Goal: Information Seeking & Learning: Understand process/instructions

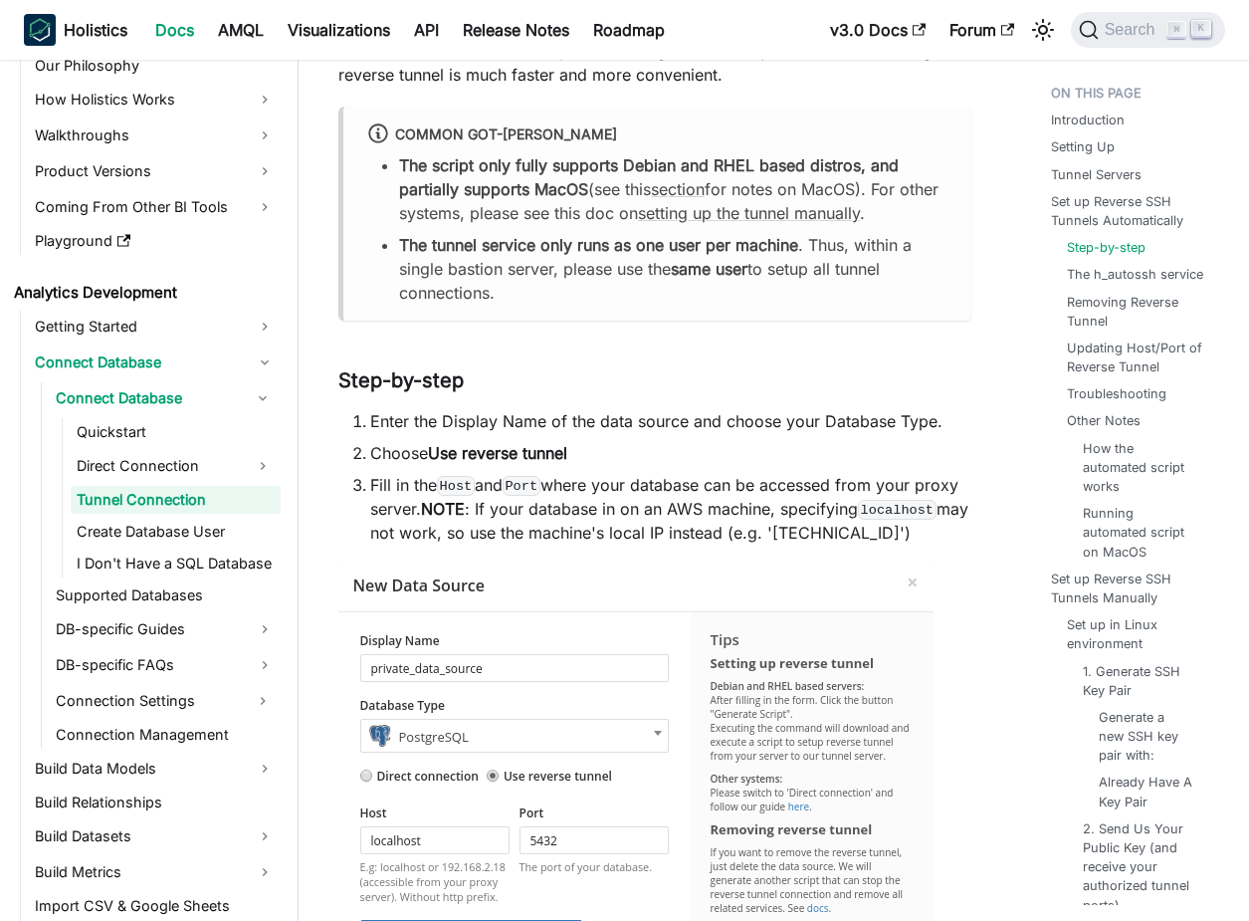
scroll to position [1277, 0]
drag, startPoint x: 451, startPoint y: 448, endPoint x: 528, endPoint y: 448, distance: 76.7
click at [527, 448] on strong "Use reverse tunnel" at bounding box center [497, 451] width 139 height 20
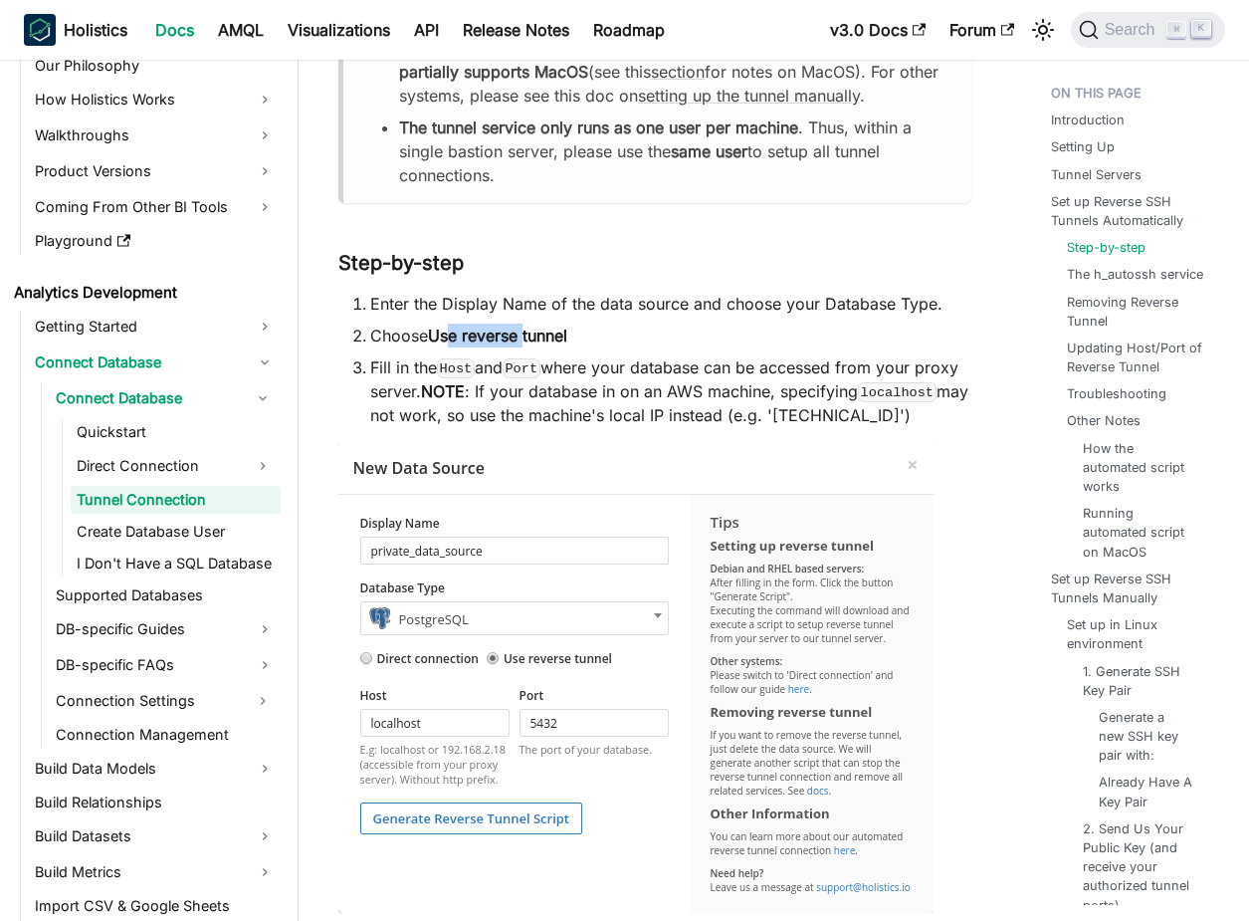
scroll to position [1429, 0]
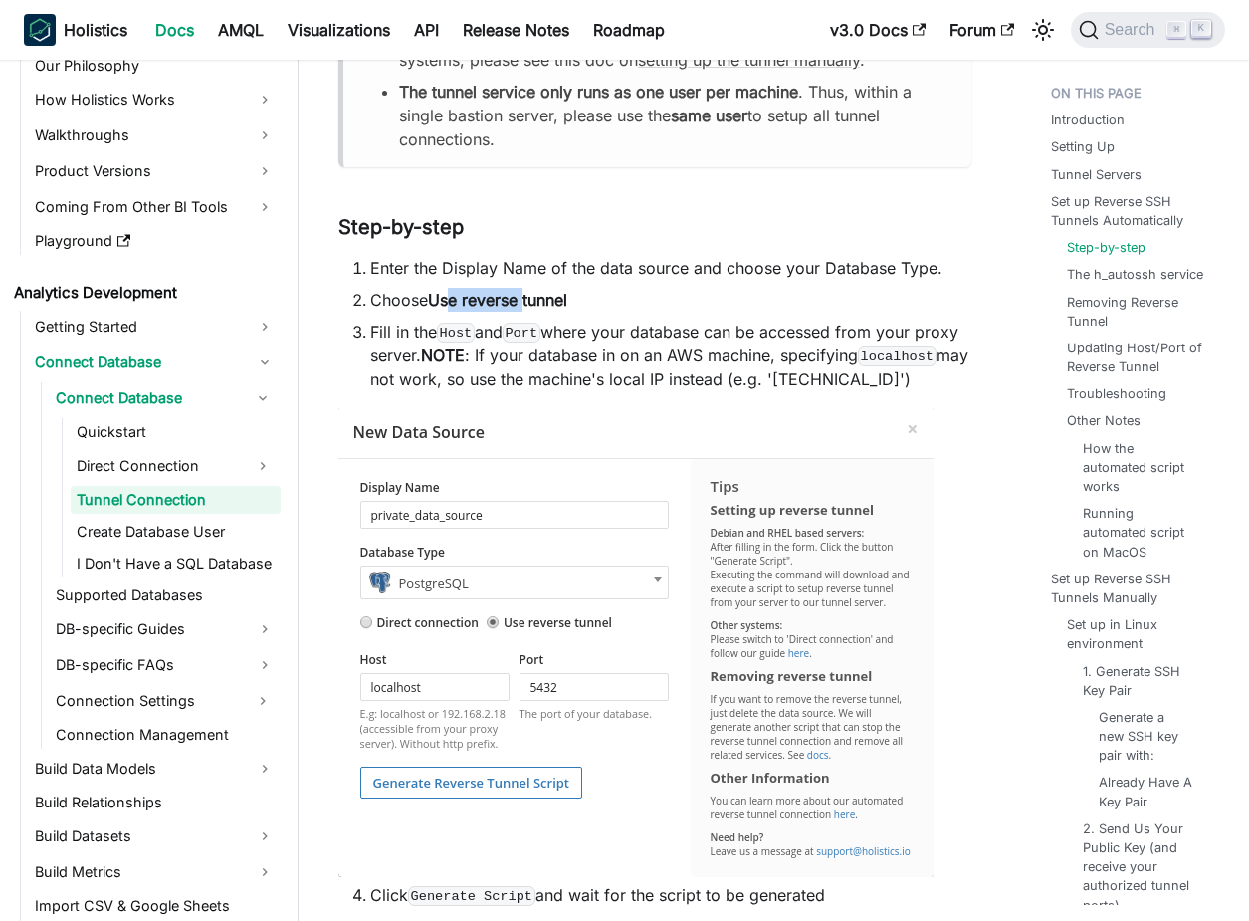
click at [583, 328] on li "Fill in the Host and Port where your database can be accessed from your proxy s…" at bounding box center [670, 356] width 601 height 72
drag, startPoint x: 455, startPoint y: 290, endPoint x: 542, endPoint y: 290, distance: 86.6
click at [538, 290] on strong "Use reverse tunnel" at bounding box center [497, 300] width 139 height 20
click at [550, 292] on strong "Use reverse tunnel" at bounding box center [497, 300] width 139 height 20
drag, startPoint x: 563, startPoint y: 294, endPoint x: 395, endPoint y: 294, distance: 168.2
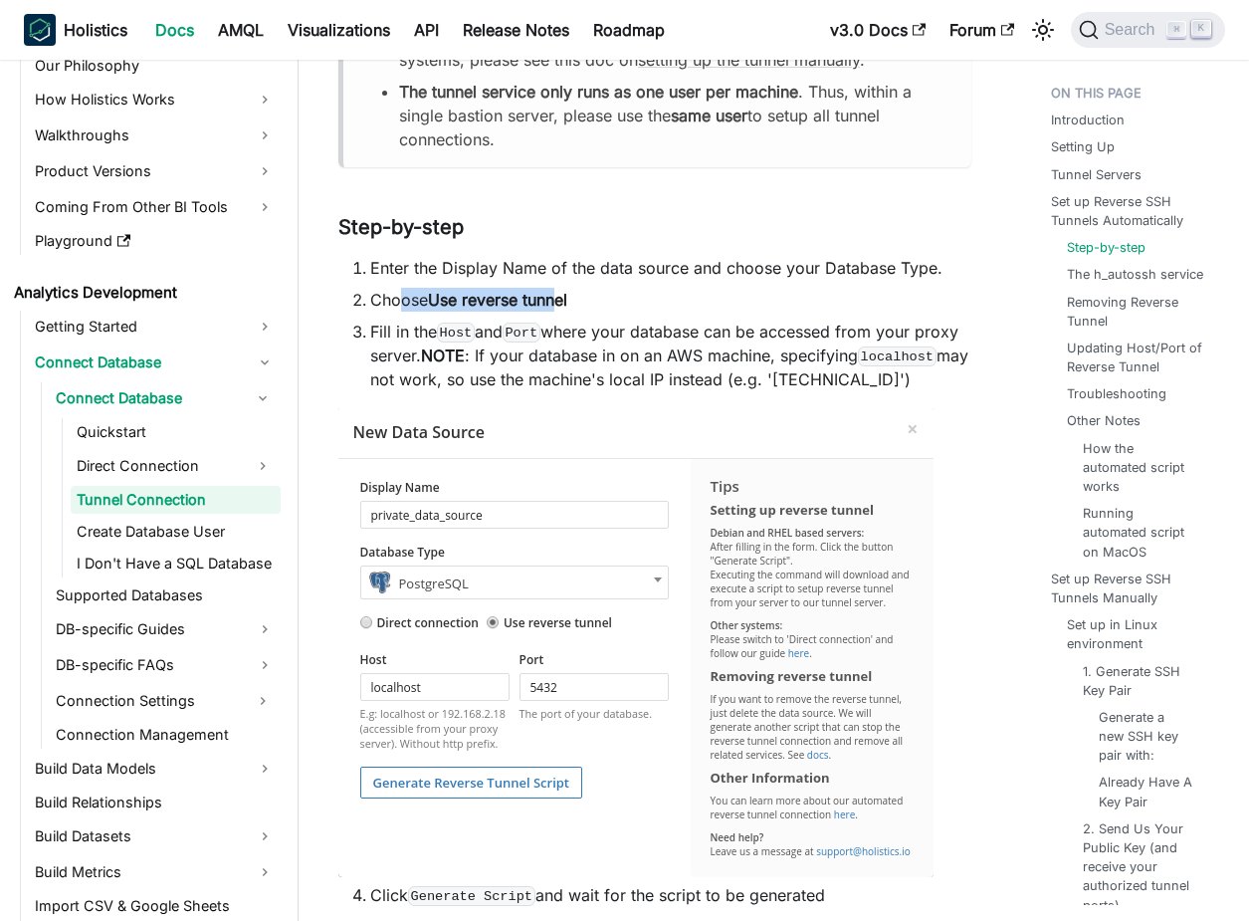
click at [395, 294] on li "Choose Use reverse tunnel" at bounding box center [670, 300] width 601 height 24
drag, startPoint x: 420, startPoint y: 294, endPoint x: 562, endPoint y: 294, distance: 142.4
click at [562, 294] on li "Choose Use reverse tunnel" at bounding box center [670, 300] width 601 height 24
click at [562, 294] on strong "Use reverse tunnel" at bounding box center [497, 300] width 139 height 20
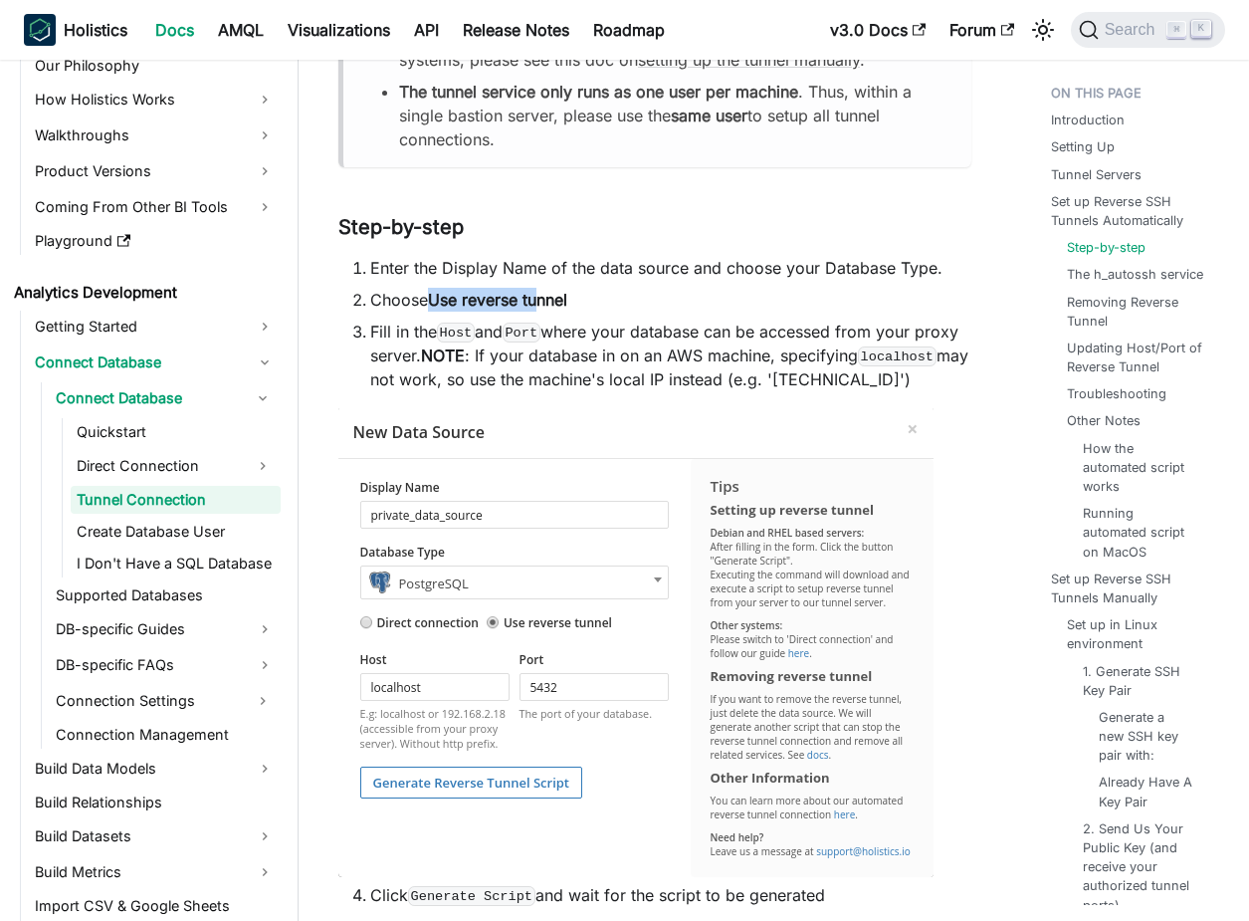
drag, startPoint x: 544, startPoint y: 294, endPoint x: 425, endPoint y: 294, distance: 118.5
click at [425, 294] on li "Choose Use reverse tunnel" at bounding box center [670, 300] width 601 height 24
drag, startPoint x: 443, startPoint y: 296, endPoint x: 553, endPoint y: 296, distance: 110.5
click at [552, 296] on strong "Use reverse tunnel" at bounding box center [497, 300] width 139 height 20
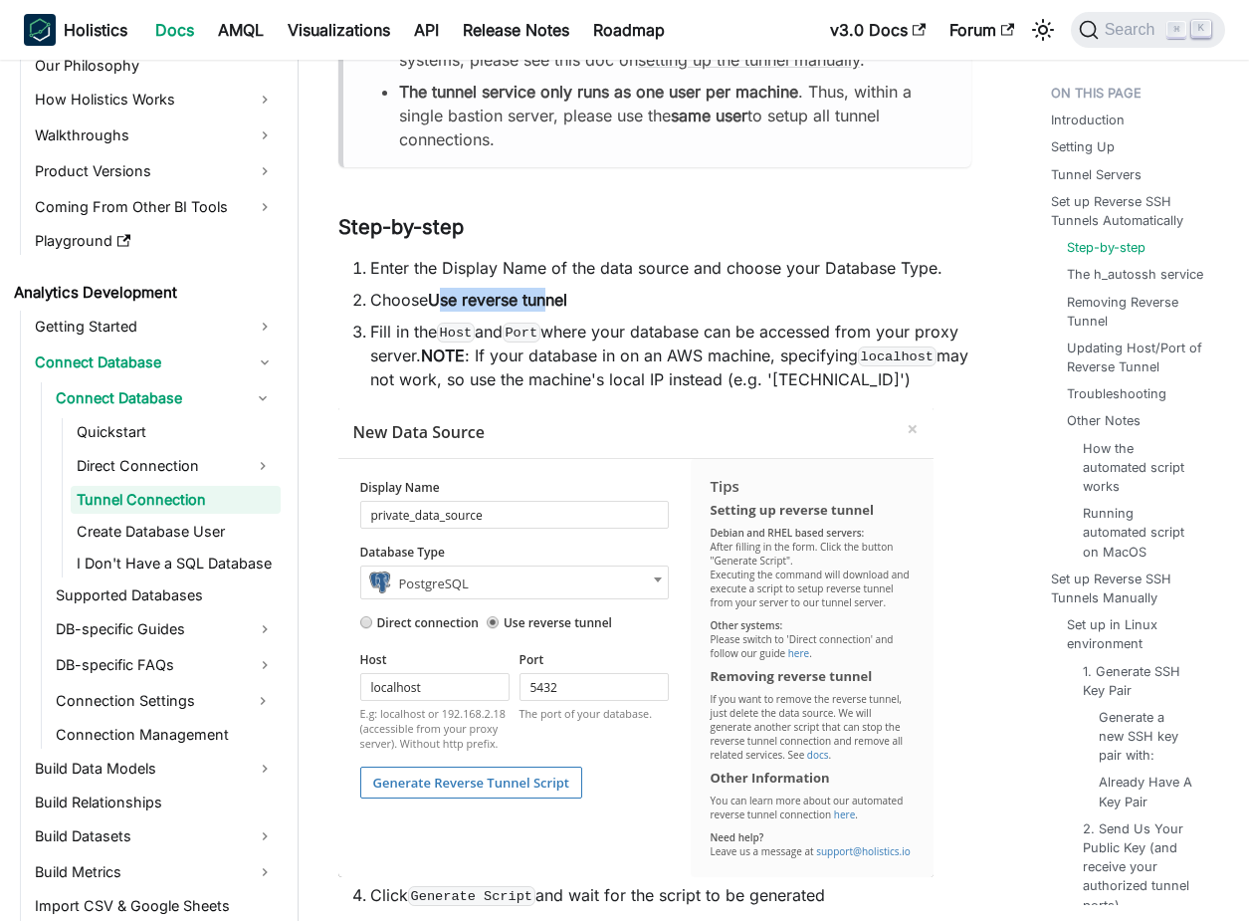
click at [553, 296] on strong "Use reverse tunnel" at bounding box center [497, 300] width 139 height 20
drag, startPoint x: 522, startPoint y: 297, endPoint x: 468, endPoint y: 297, distance: 53.8
click at [468, 297] on strong "Use reverse tunnel" at bounding box center [497, 300] width 139 height 20
drag, startPoint x: 438, startPoint y: 298, endPoint x: 516, endPoint y: 299, distance: 77.7
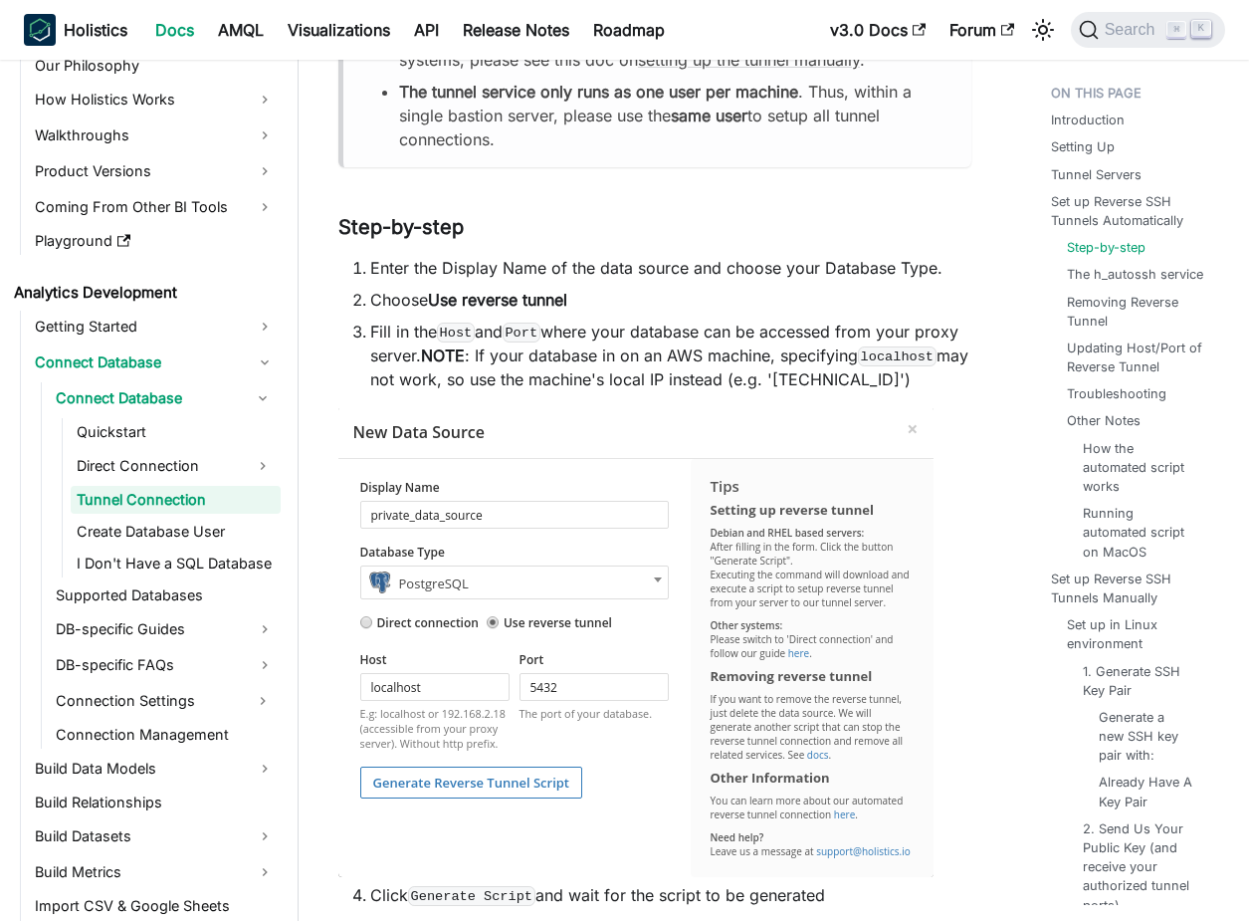
click at [463, 299] on strong "Use reverse tunnel" at bounding box center [497, 300] width 139 height 20
click at [521, 299] on strong "Use reverse tunnel" at bounding box center [497, 300] width 139 height 20
drag, startPoint x: 539, startPoint y: 299, endPoint x: 479, endPoint y: 299, distance: 59.7
click at [507, 299] on strong "Use reverse tunnel" at bounding box center [497, 300] width 139 height 20
click at [479, 299] on strong "Use reverse tunnel" at bounding box center [497, 300] width 139 height 20
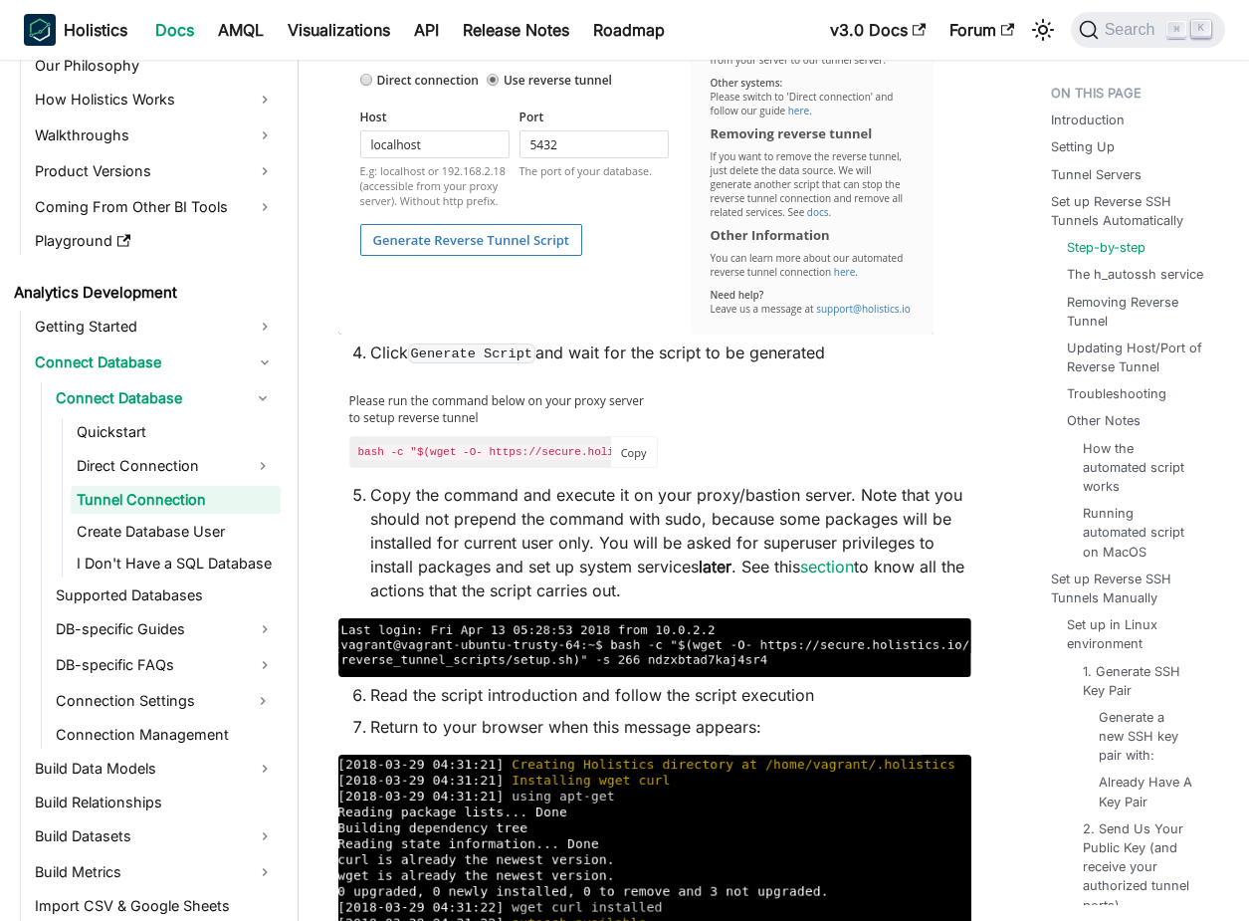
scroll to position [1973, 0]
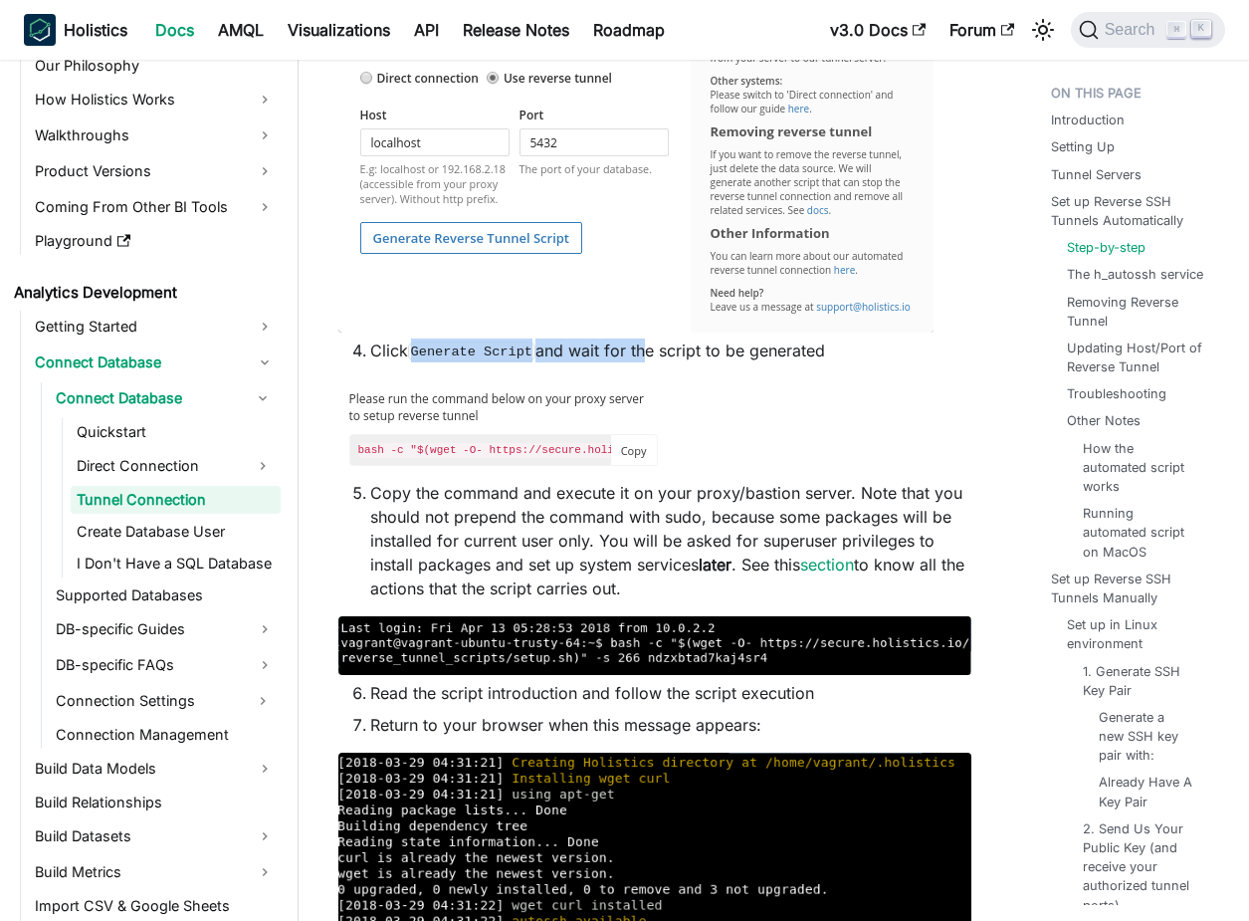
drag, startPoint x: 412, startPoint y: 349, endPoint x: 645, endPoint y: 349, distance: 232.9
click at [645, 349] on li "Click Generate Script and wait for the script to be generated" at bounding box center [670, 350] width 601 height 24
drag, startPoint x: 512, startPoint y: 342, endPoint x: 438, endPoint y: 342, distance: 73.7
click at [438, 342] on code "Generate Script" at bounding box center [471, 351] width 127 height 20
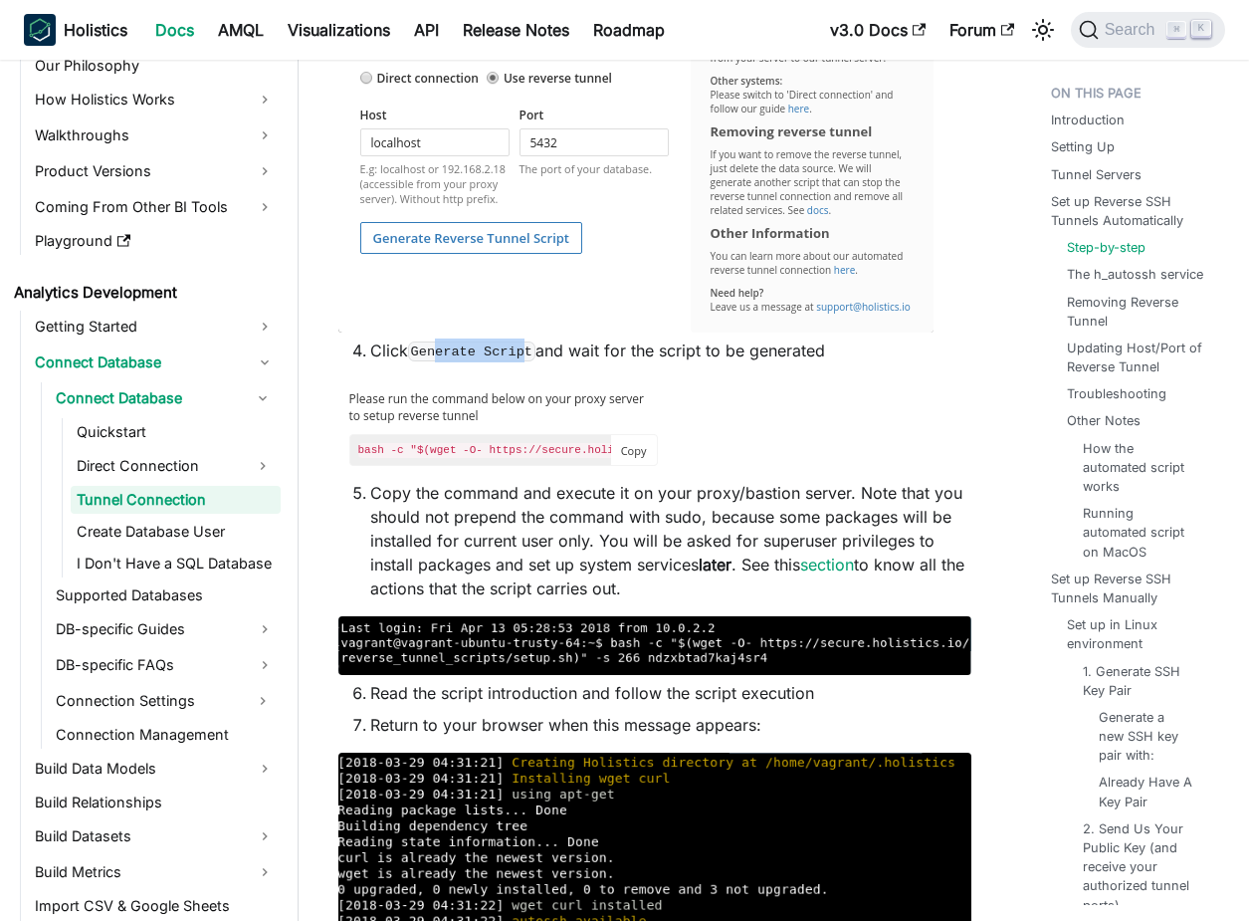
click at [438, 342] on code "Generate Script" at bounding box center [471, 351] width 127 height 20
drag, startPoint x: 461, startPoint y: 353, endPoint x: 485, endPoint y: 354, distance: 23.9
click at [485, 354] on code "Generate Script" at bounding box center [471, 351] width 127 height 20
drag, startPoint x: 531, startPoint y: 354, endPoint x: 462, endPoint y: 354, distance: 68.7
click at [477, 354] on code "Generate Script" at bounding box center [471, 351] width 127 height 20
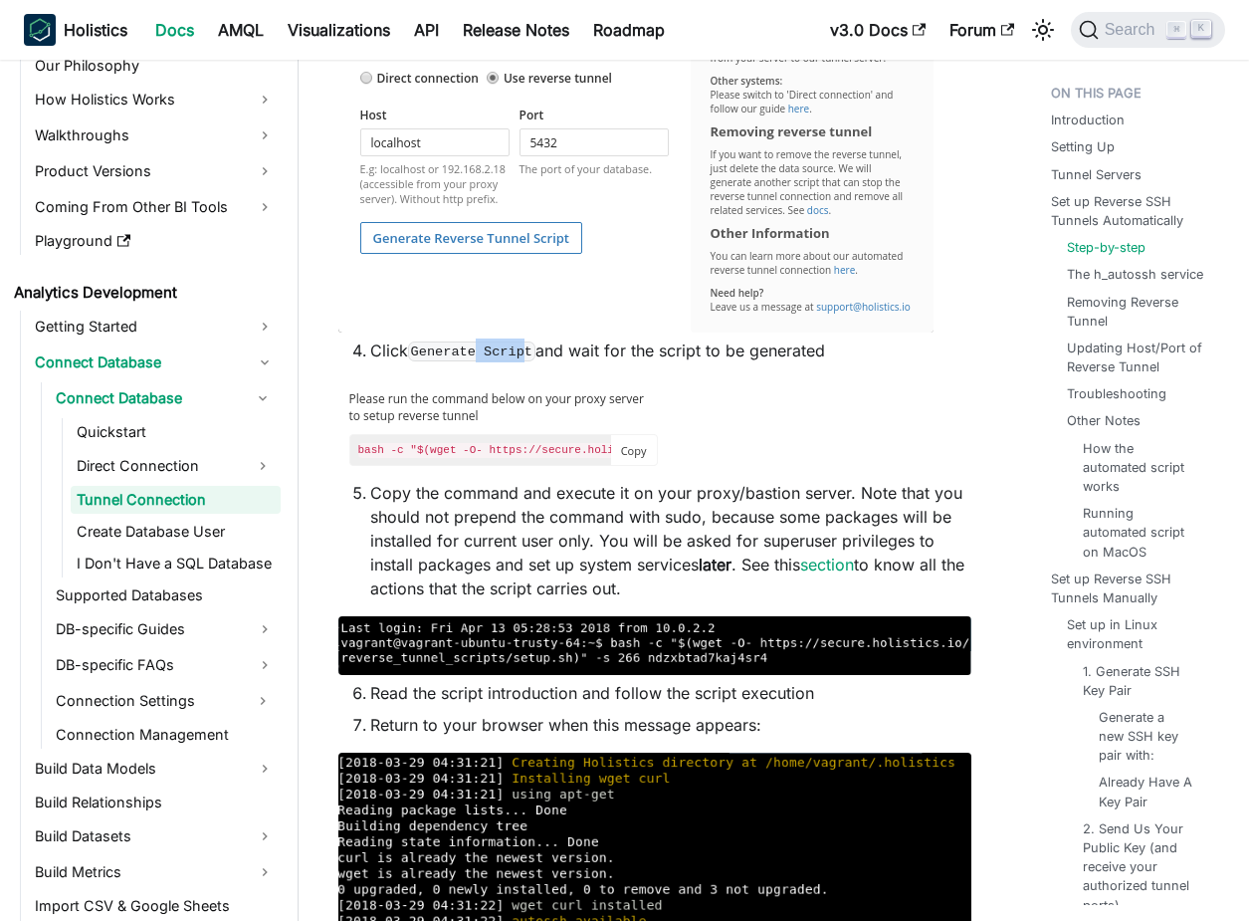
click at [462, 354] on code "Generate Script" at bounding box center [471, 351] width 127 height 20
drag, startPoint x: 439, startPoint y: 354, endPoint x: 540, endPoint y: 354, distance: 100.5
click at [536, 354] on code "Generate Script" at bounding box center [471, 351] width 127 height 20
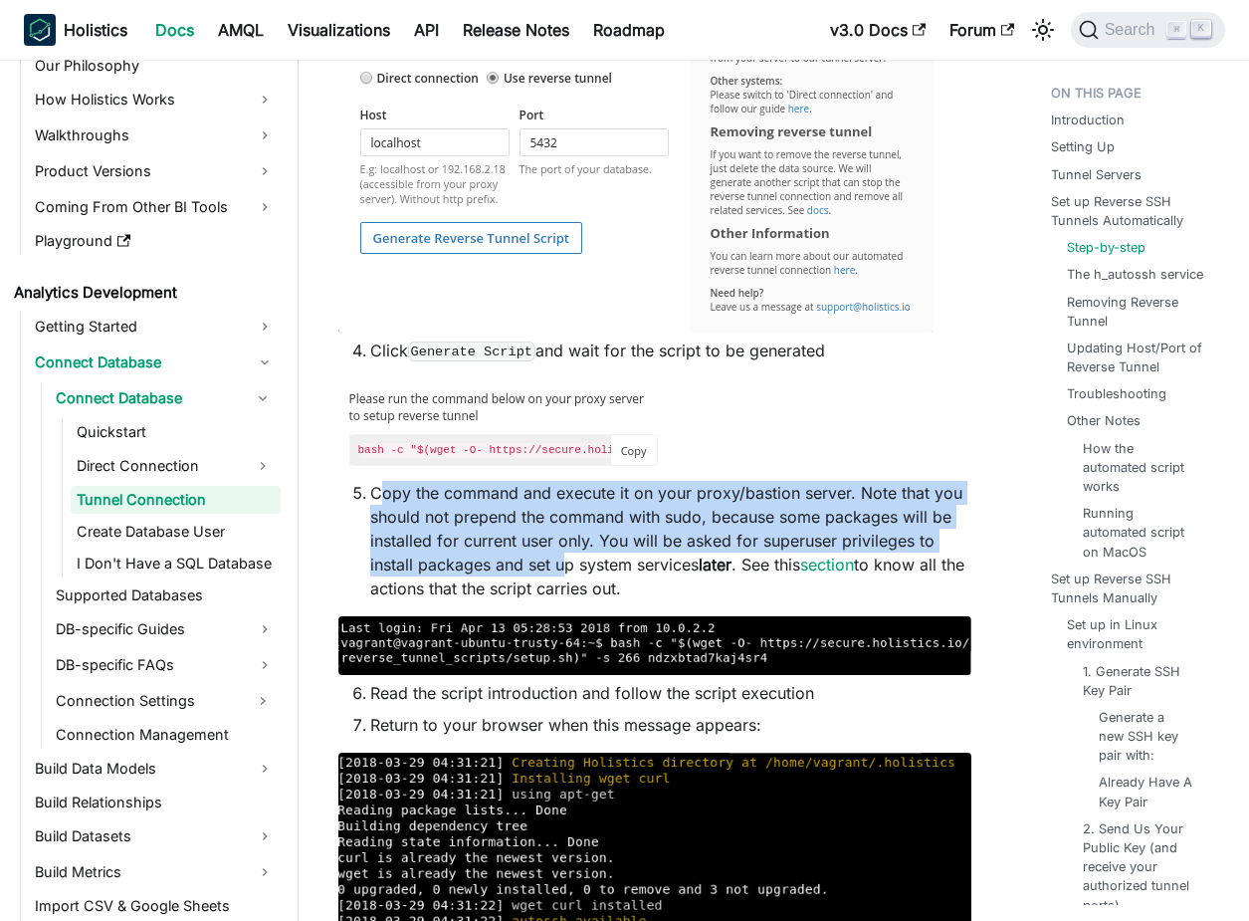
drag, startPoint x: 391, startPoint y: 495, endPoint x: 563, endPoint y: 568, distance: 187.3
click at [565, 570] on li "Copy the command and execute it on your proxy/bastion server. Note that you sho…" at bounding box center [670, 540] width 601 height 119
click at [563, 568] on li "Copy the command and execute it on your proxy/bastion server. Note that you sho…" at bounding box center [670, 540] width 601 height 119
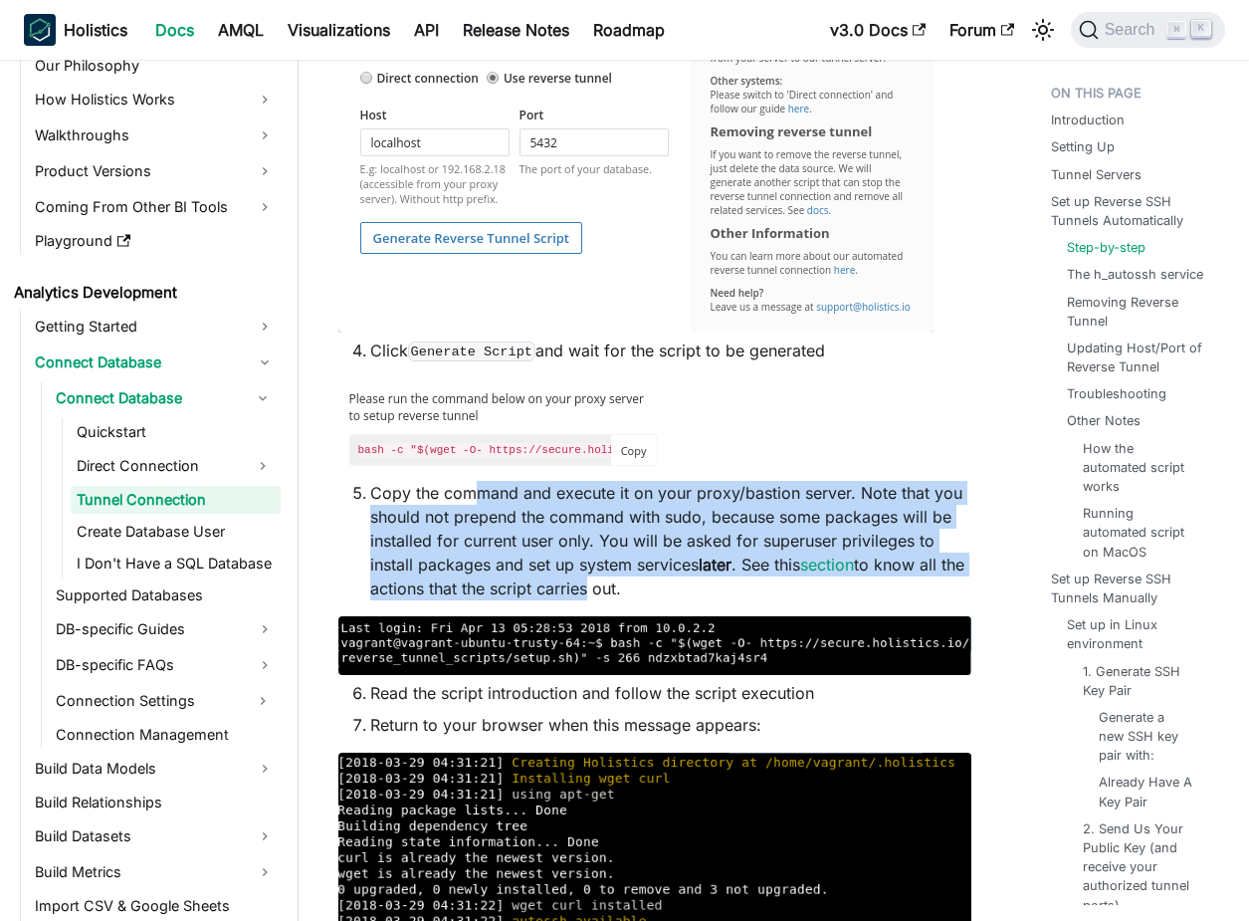
drag, startPoint x: 605, startPoint y: 600, endPoint x: 473, endPoint y: 486, distance: 175.0
click at [473, 486] on li "Copy the command and execute it on your proxy/bastion server. Note that you sho…" at bounding box center [670, 540] width 601 height 119
drag, startPoint x: 443, startPoint y: 491, endPoint x: 533, endPoint y: 593, distance: 136.2
click at [534, 593] on li "Copy the command and execute it on your proxy/bastion server. Note that you sho…" at bounding box center [670, 540] width 601 height 119
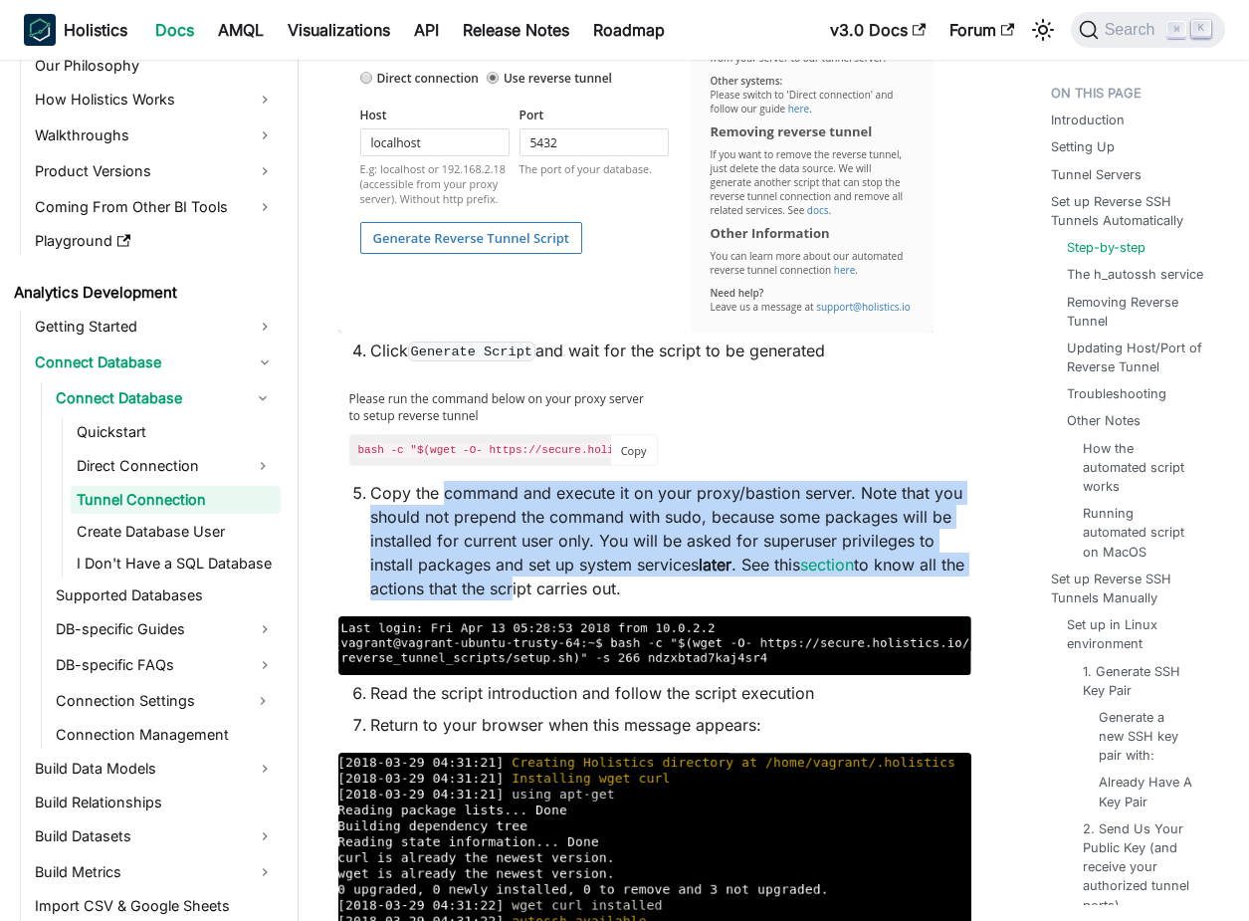
click at [533, 593] on li "Copy the command and execute it on your proxy/bastion server. Note that you sho…" at bounding box center [670, 540] width 601 height 119
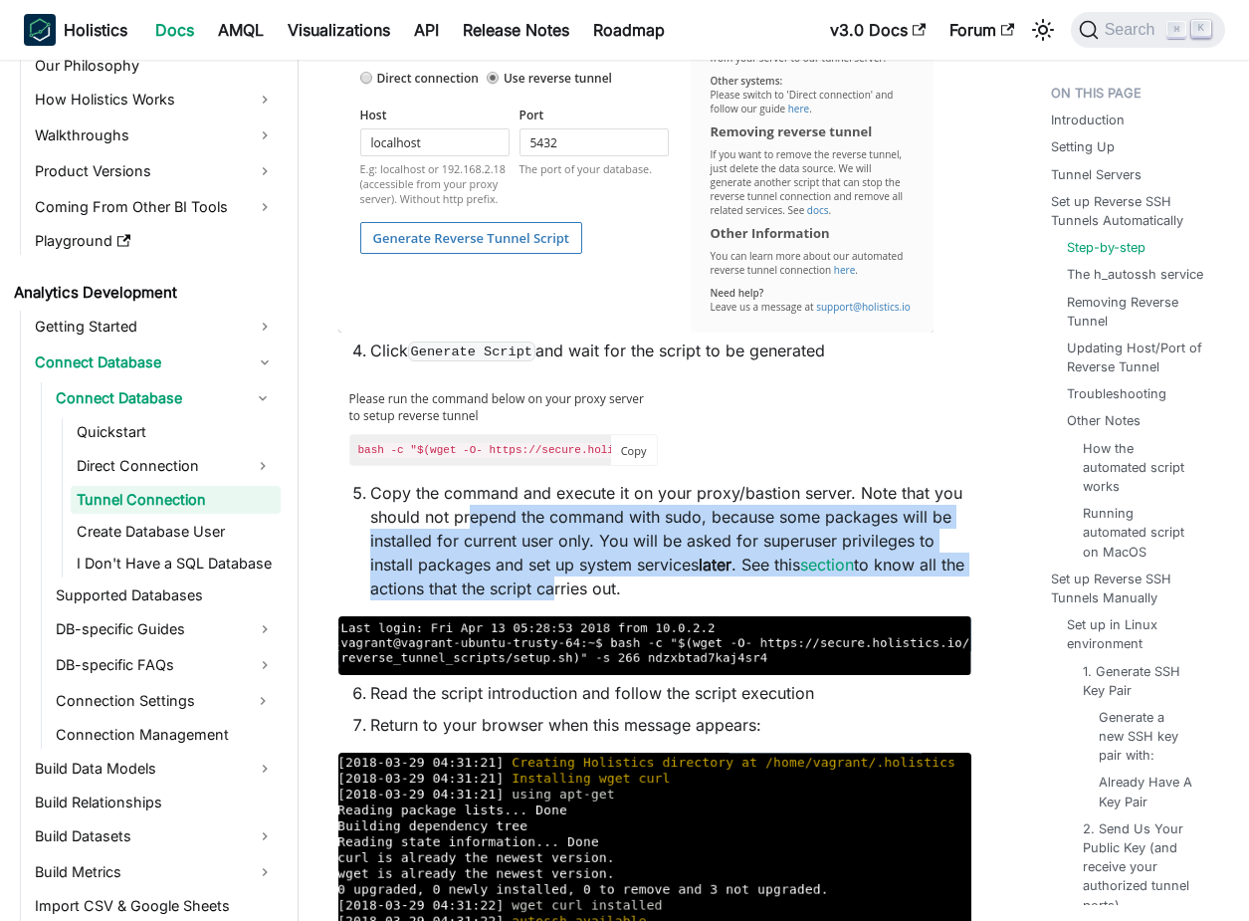
drag, startPoint x: 576, startPoint y: 589, endPoint x: 473, endPoint y: 524, distance: 122.6
click at [473, 524] on li "Copy the command and execute it on your proxy/bastion server. Note that you sho…" at bounding box center [670, 540] width 601 height 119
drag, startPoint x: 452, startPoint y: 514, endPoint x: 562, endPoint y: 586, distance: 132.3
click at [562, 586] on li "Copy the command and execute it on your proxy/bastion server. Note that you sho…" at bounding box center [670, 540] width 601 height 119
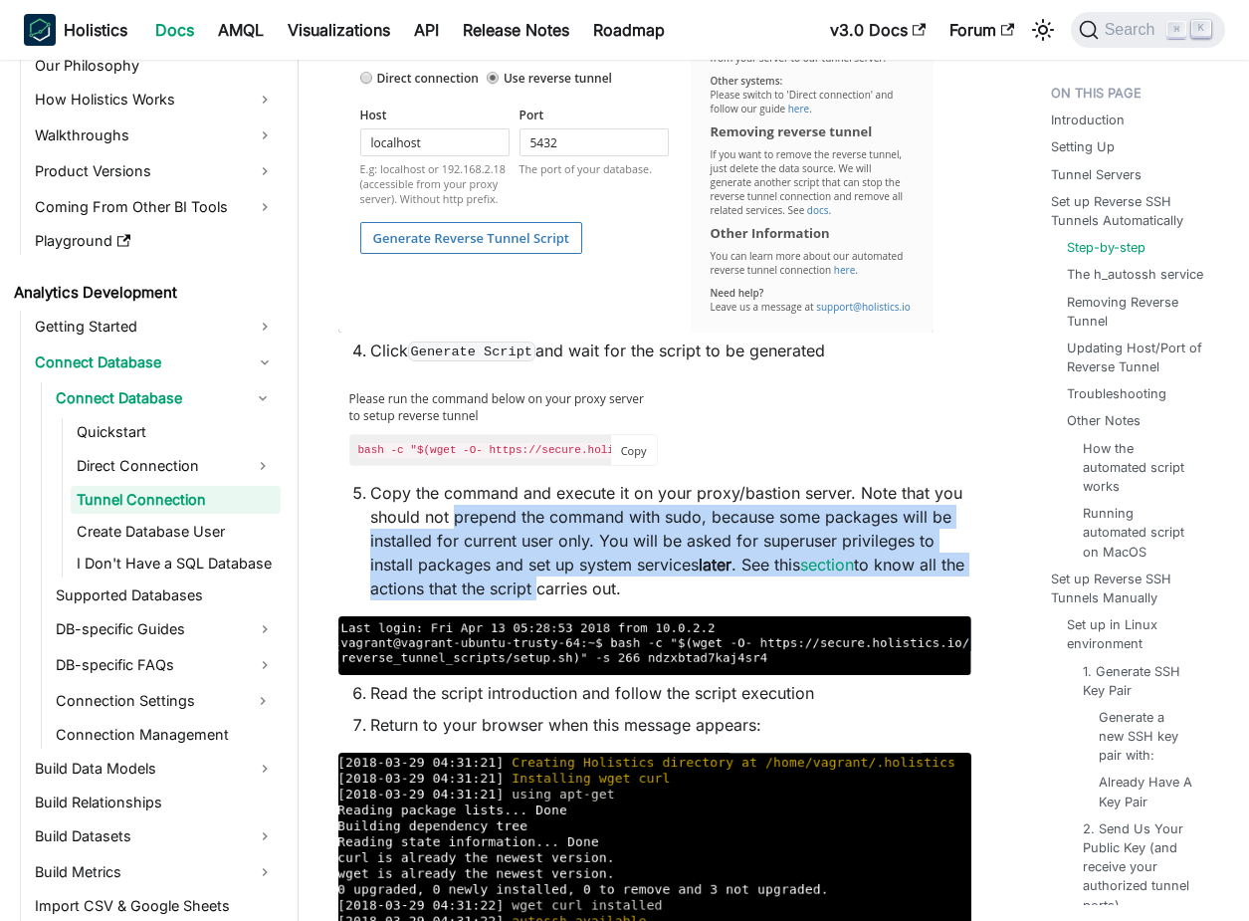
click at [562, 586] on li "Copy the command and execute it on your proxy/bastion server. Note that you sho…" at bounding box center [670, 540] width 601 height 119
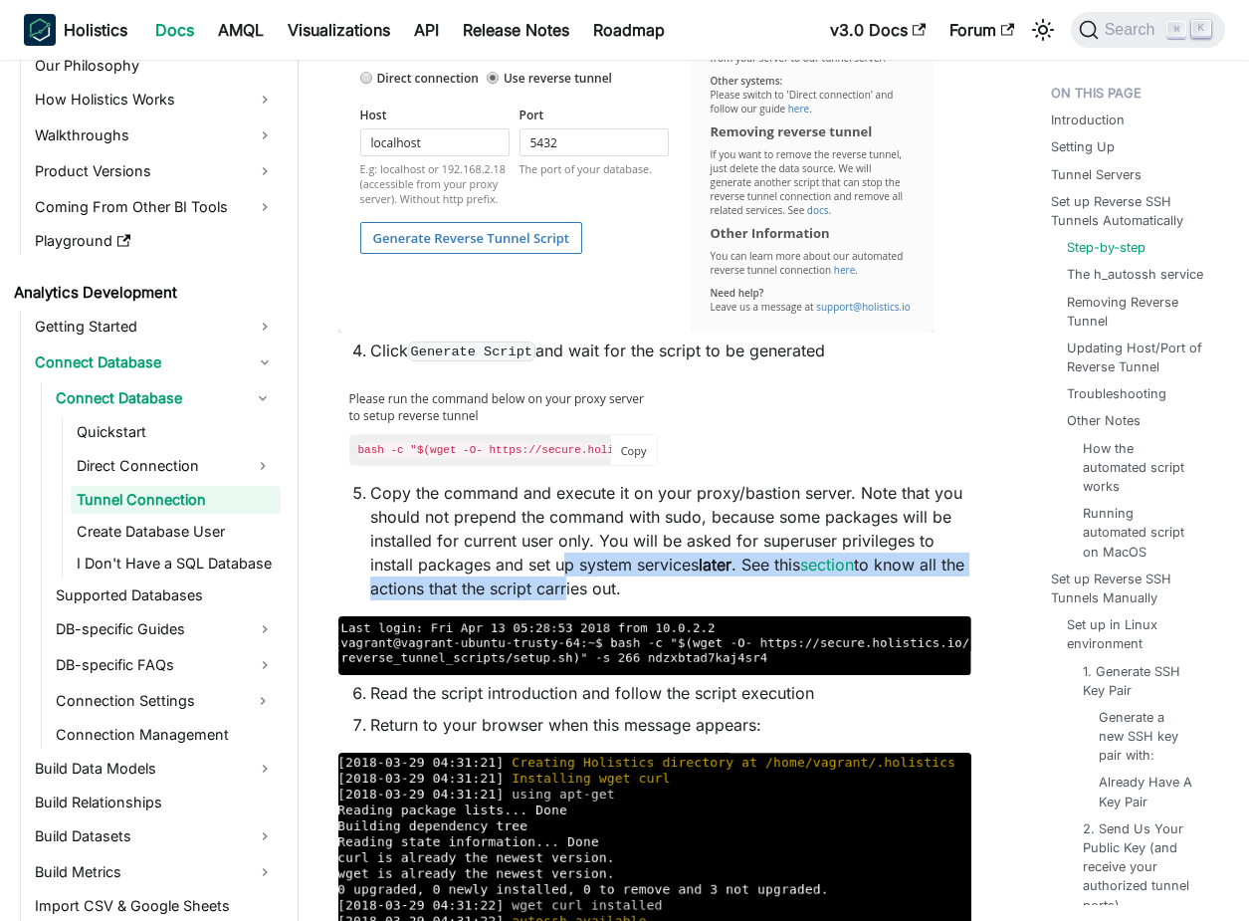
drag, startPoint x: 591, startPoint y: 591, endPoint x: 503, endPoint y: 520, distance: 114.0
click at [557, 566] on li "Copy the command and execute it on your proxy/bastion server. Note that you sho…" at bounding box center [670, 540] width 601 height 119
click at [503, 520] on li "Copy the command and execute it on your proxy/bastion server. Note that you sho…" at bounding box center [670, 540] width 601 height 119
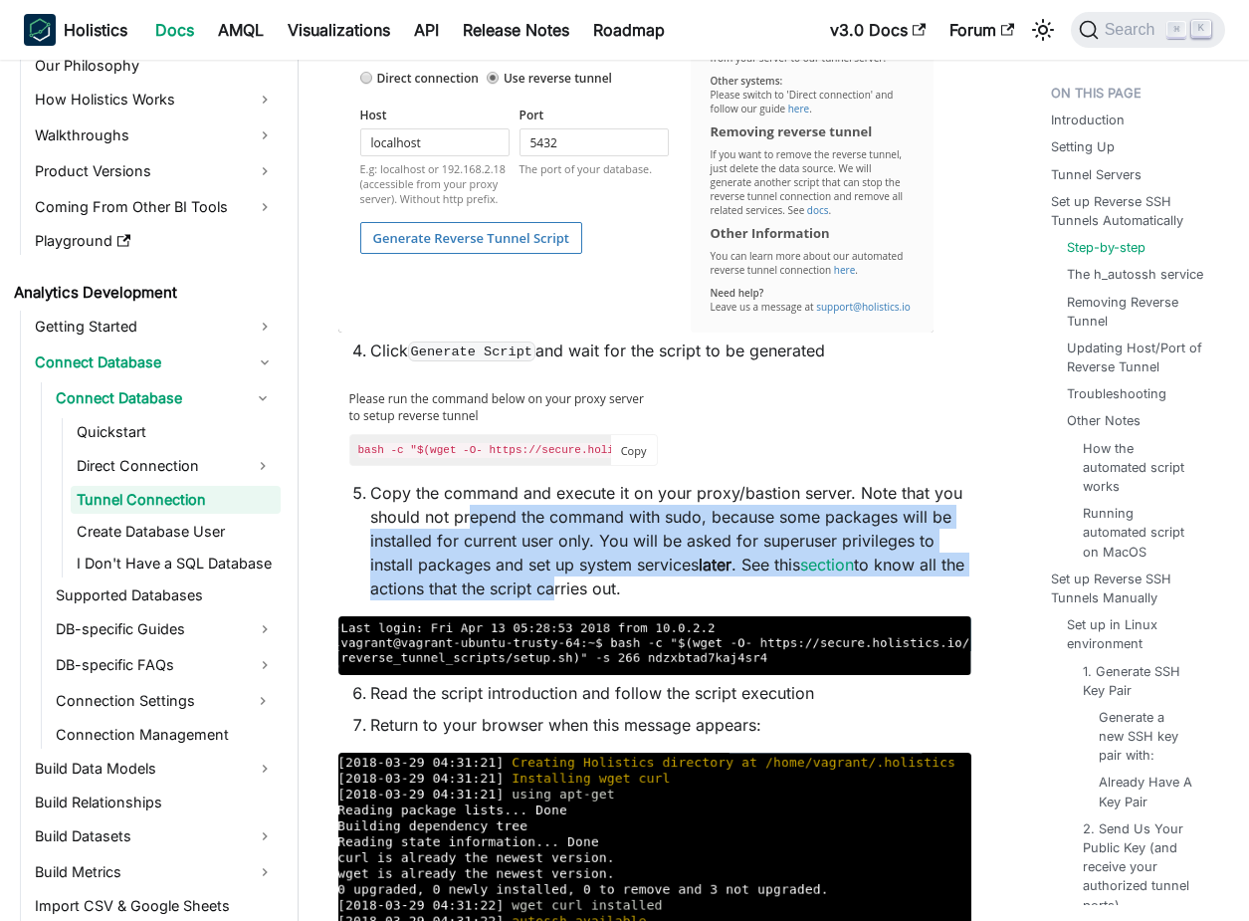
drag, startPoint x: 471, startPoint y: 510, endPoint x: 577, endPoint y: 585, distance: 130.7
click at [577, 585] on li "Copy the command and execute it on your proxy/bastion server. Note that you sho…" at bounding box center [670, 540] width 601 height 119
drag, startPoint x: 594, startPoint y: 581, endPoint x: 492, endPoint y: 514, distance: 122.9
click at [492, 514] on li "Copy the command and execute it on your proxy/bastion server. Note that you sho…" at bounding box center [670, 540] width 601 height 119
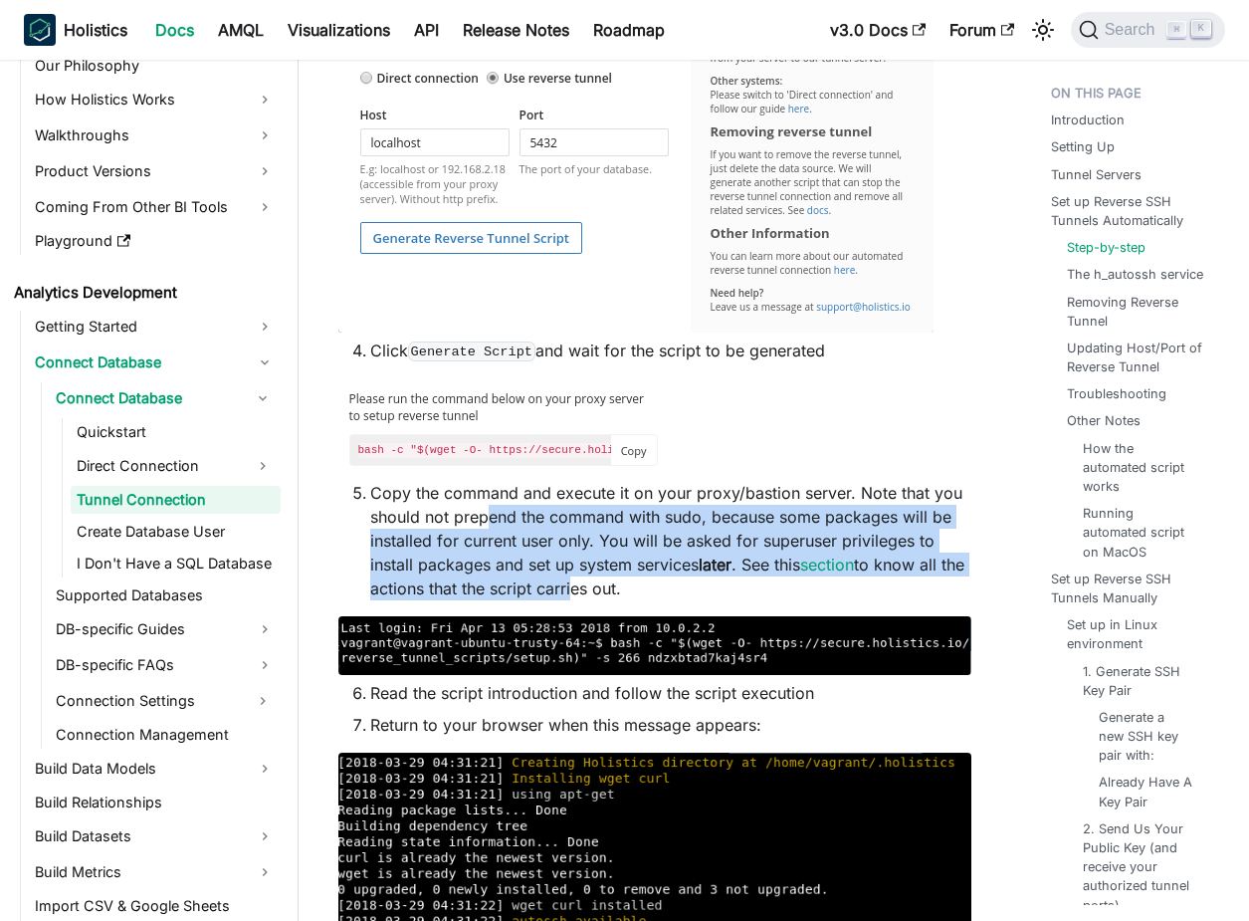
click at [492, 514] on li "Copy the command and execute it on your proxy/bastion server. Note that you sho…" at bounding box center [670, 540] width 601 height 119
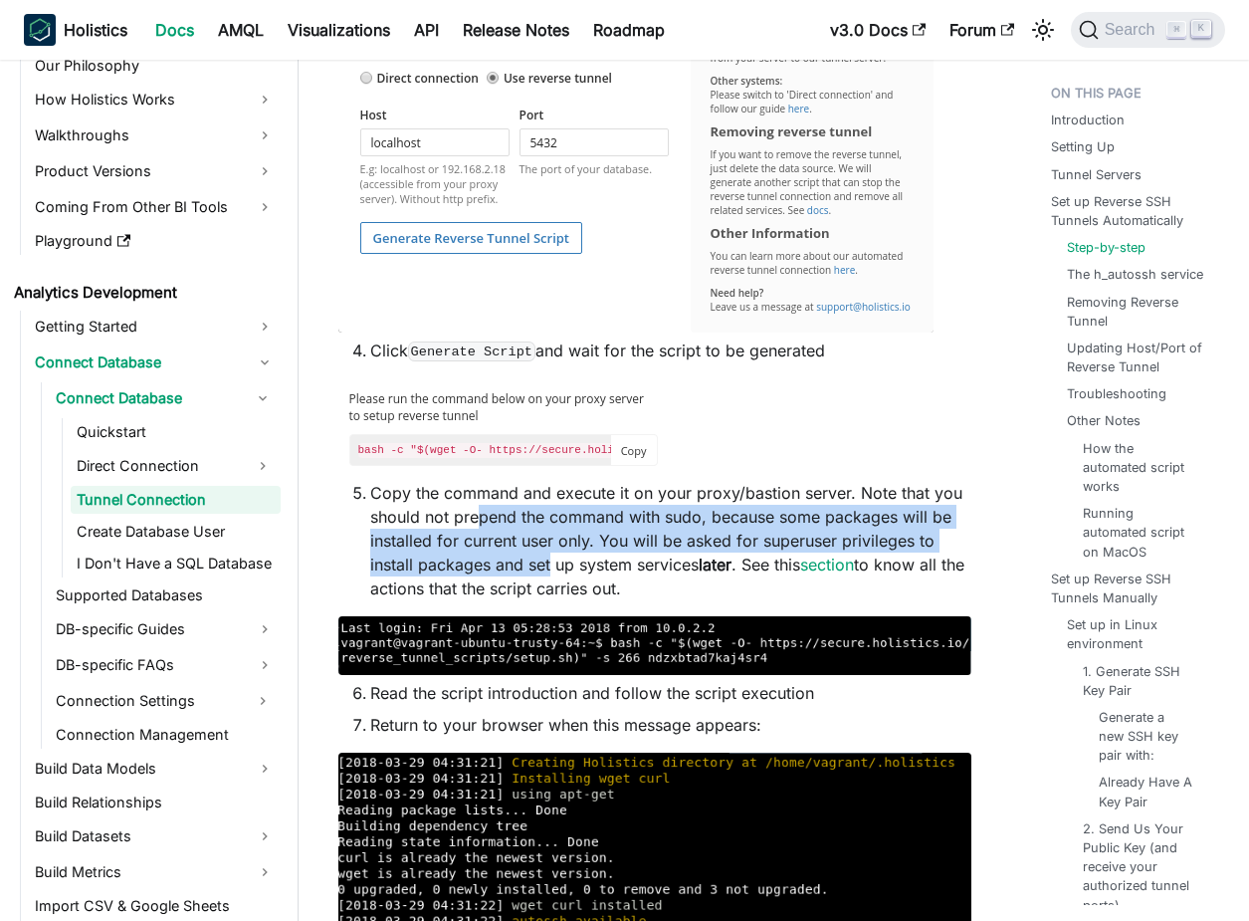
drag, startPoint x: 478, startPoint y: 512, endPoint x: 552, endPoint y: 568, distance: 93.0
click at [552, 568] on li "Copy the command and execute it on your proxy/bastion server. Note that you sho…" at bounding box center [670, 540] width 601 height 119
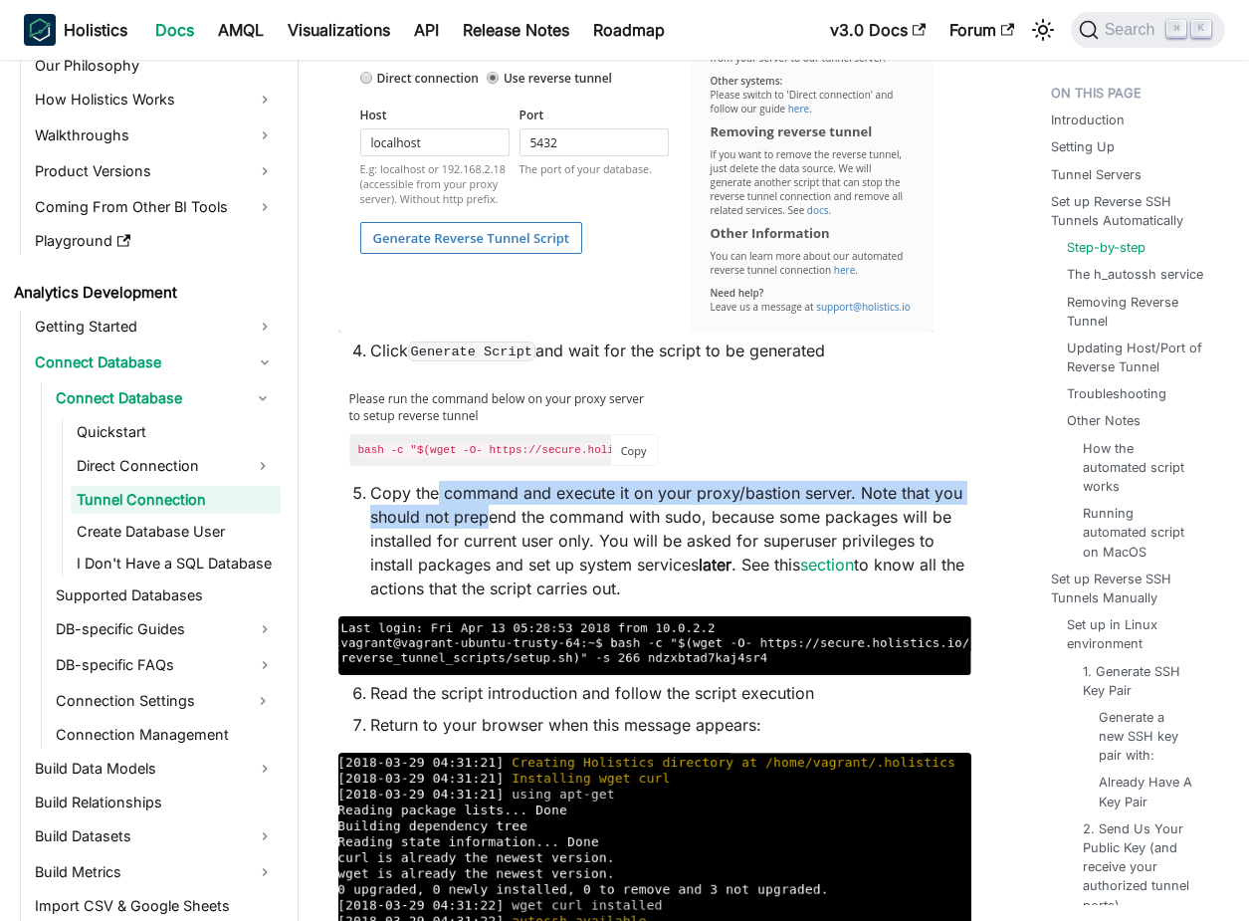
drag, startPoint x: 489, startPoint y: 530, endPoint x: 430, endPoint y: 499, distance: 66.3
click at [431, 500] on li "Copy the command and execute it on your proxy/bastion server. Note that you sho…" at bounding box center [670, 540] width 601 height 119
click at [430, 499] on li "Copy the command and execute it on your proxy/bastion server. Note that you sho…" at bounding box center [670, 540] width 601 height 119
